Goal: Task Accomplishment & Management: Manage account settings

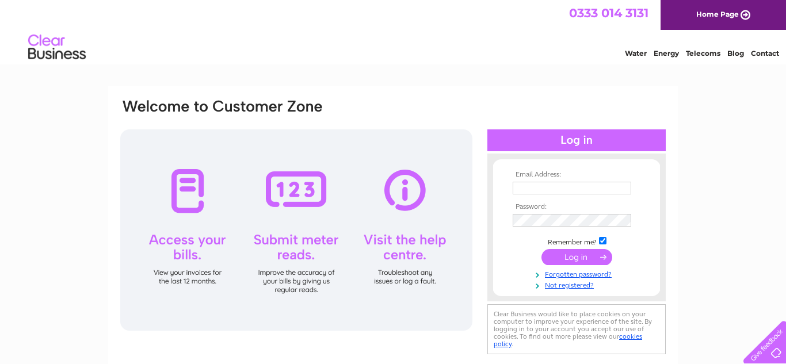
type input "harbourhouseelie@yahoo.co.uk"
click at [573, 260] on input "submit" at bounding box center [576, 257] width 71 height 16
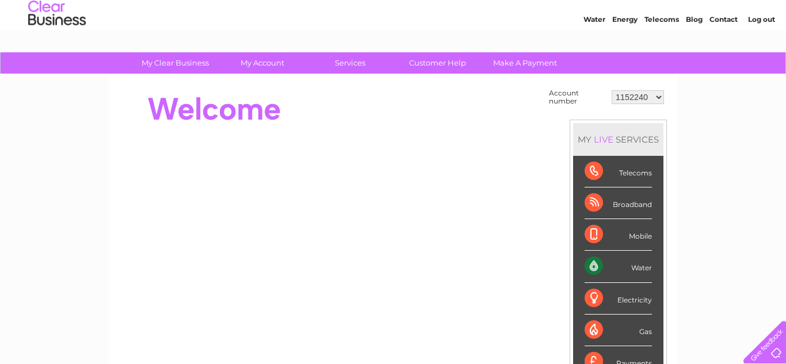
scroll to position [23, 0]
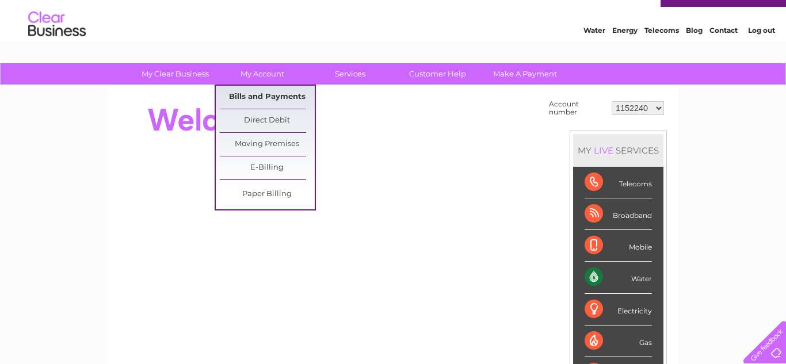
click at [270, 99] on link "Bills and Payments" at bounding box center [267, 97] width 95 height 23
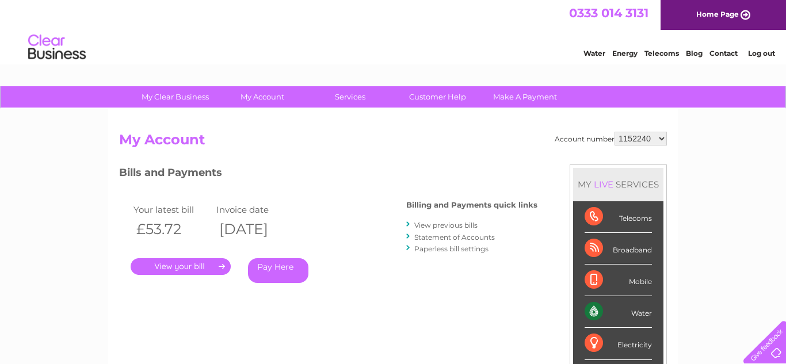
click at [191, 266] on link "." at bounding box center [181, 266] width 100 height 17
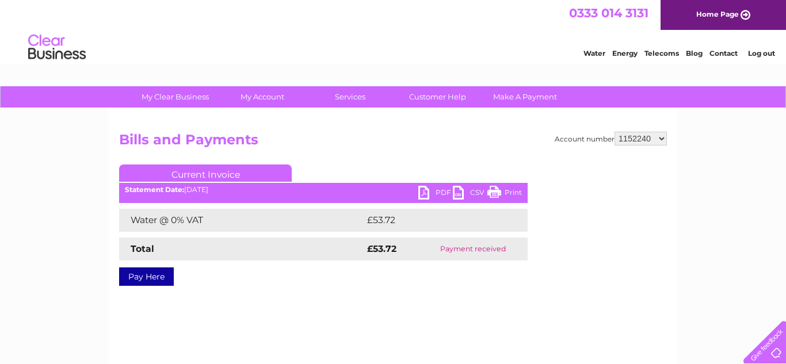
click at [423, 193] on link "PDF" at bounding box center [435, 194] width 35 height 17
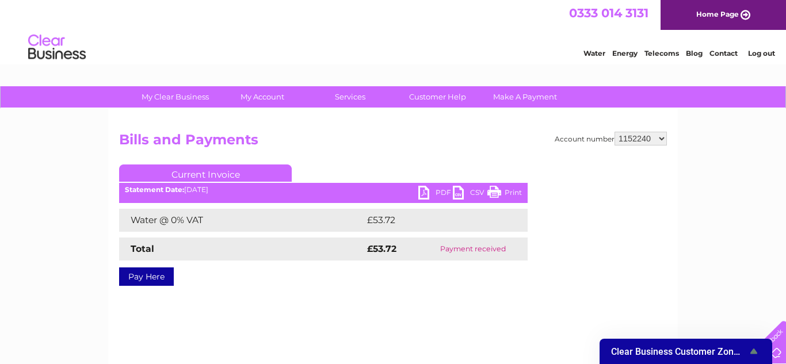
click at [647, 137] on select "1152240 1152299 30318693" at bounding box center [640, 139] width 52 height 14
select select "1152299"
click at [617, 132] on select "1152240 1152299 30318693" at bounding box center [640, 139] width 52 height 14
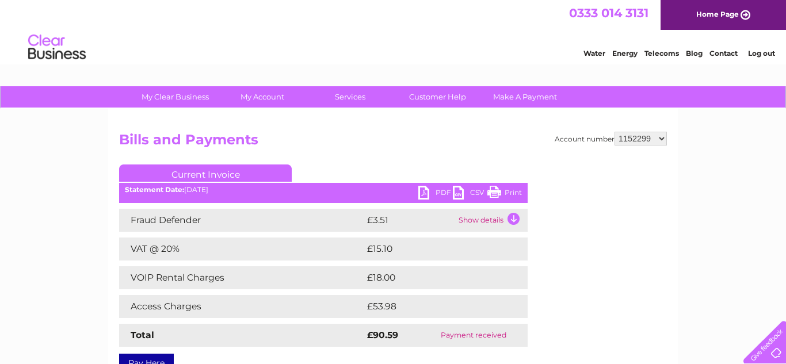
click at [423, 188] on link "PDF" at bounding box center [435, 194] width 35 height 17
